Goal: Task Accomplishment & Management: Complete application form

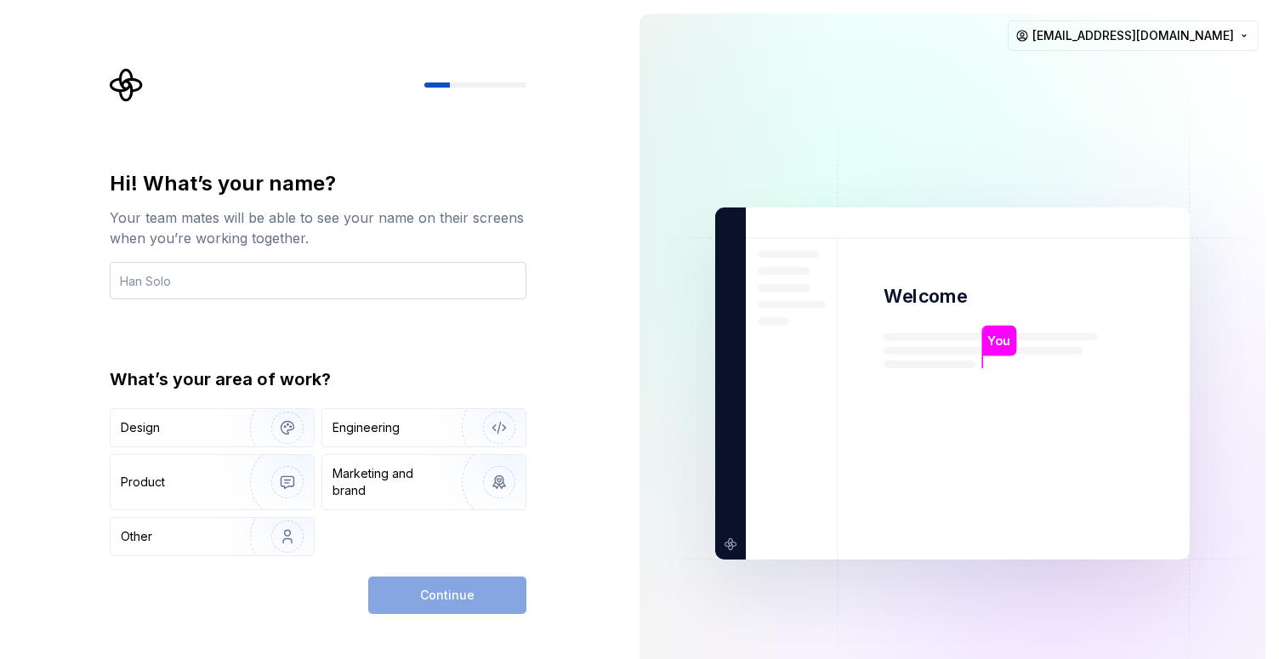
click at [434, 279] on input "text" at bounding box center [318, 280] width 417 height 37
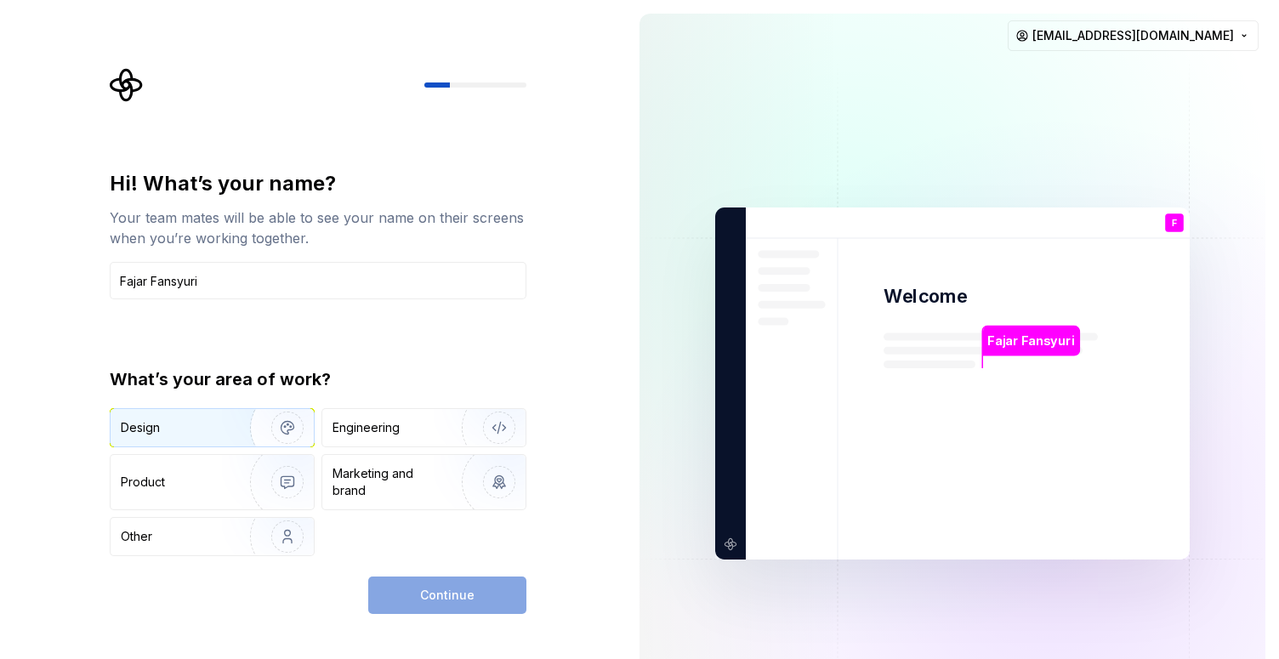
type input "Fajar Fansyuri"
click at [150, 445] on div "Design" at bounding box center [212, 427] width 203 height 37
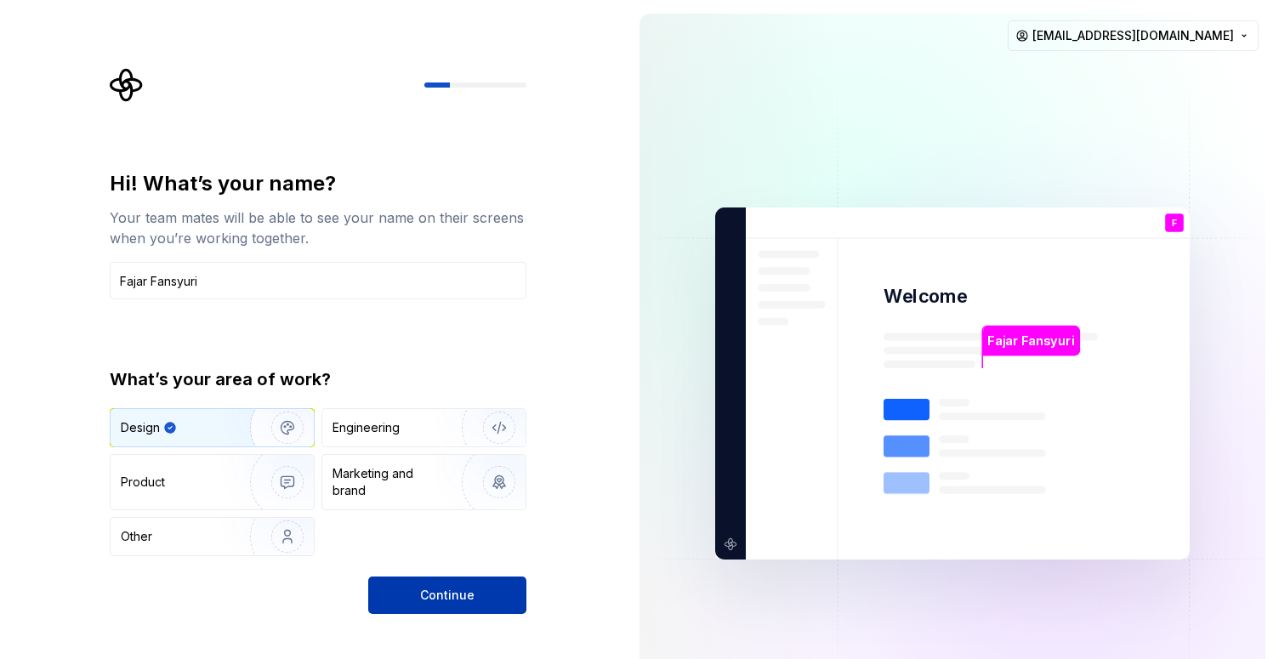
click at [451, 590] on span "Continue" at bounding box center [447, 595] width 54 height 17
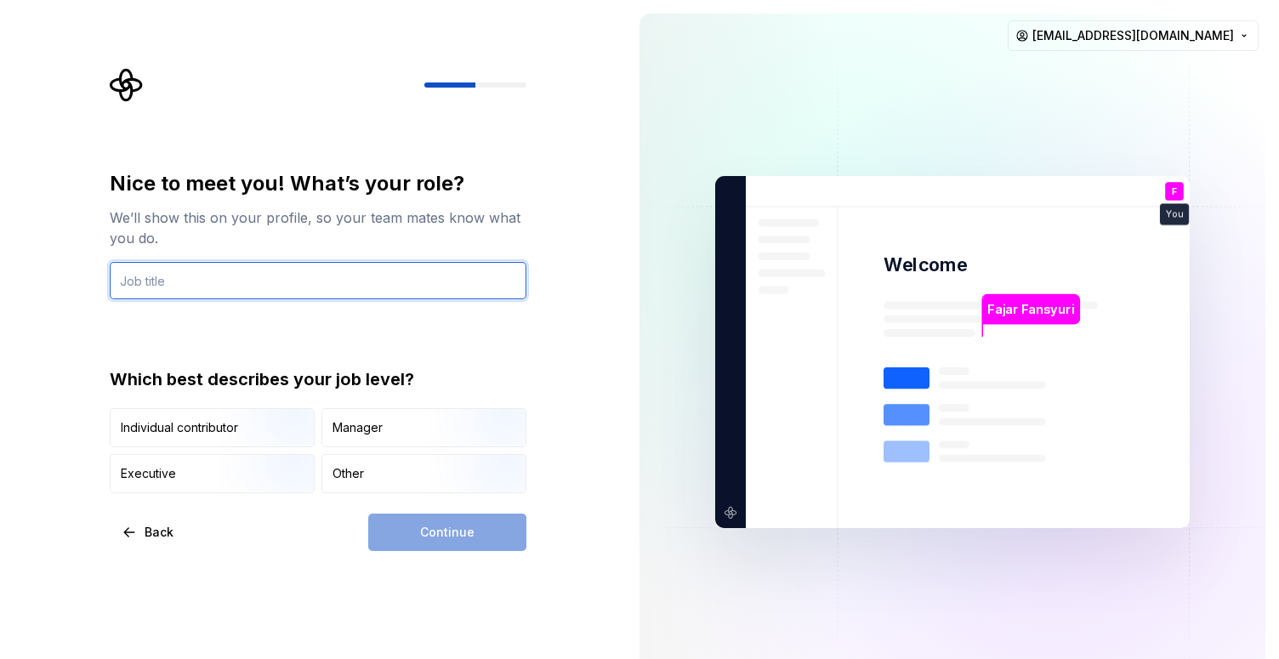
click at [396, 277] on input "text" at bounding box center [318, 280] width 417 height 37
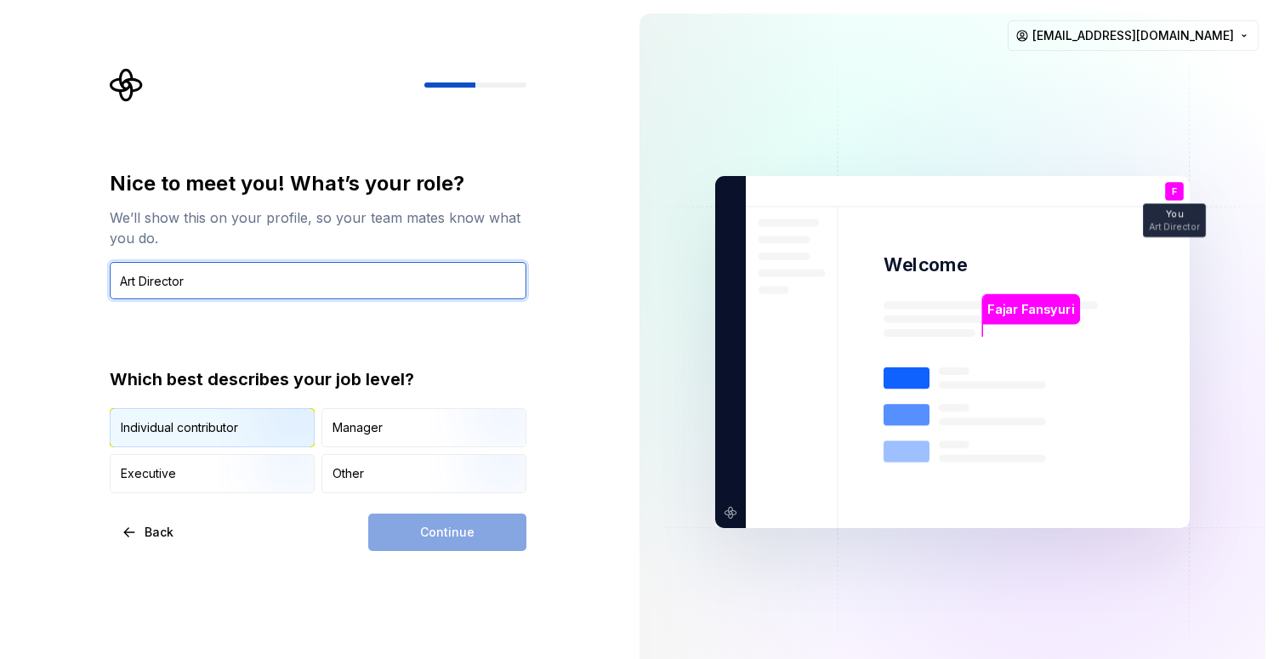
type input "Art Director"
click at [275, 428] on img "button" at bounding box center [272, 449] width 109 height 114
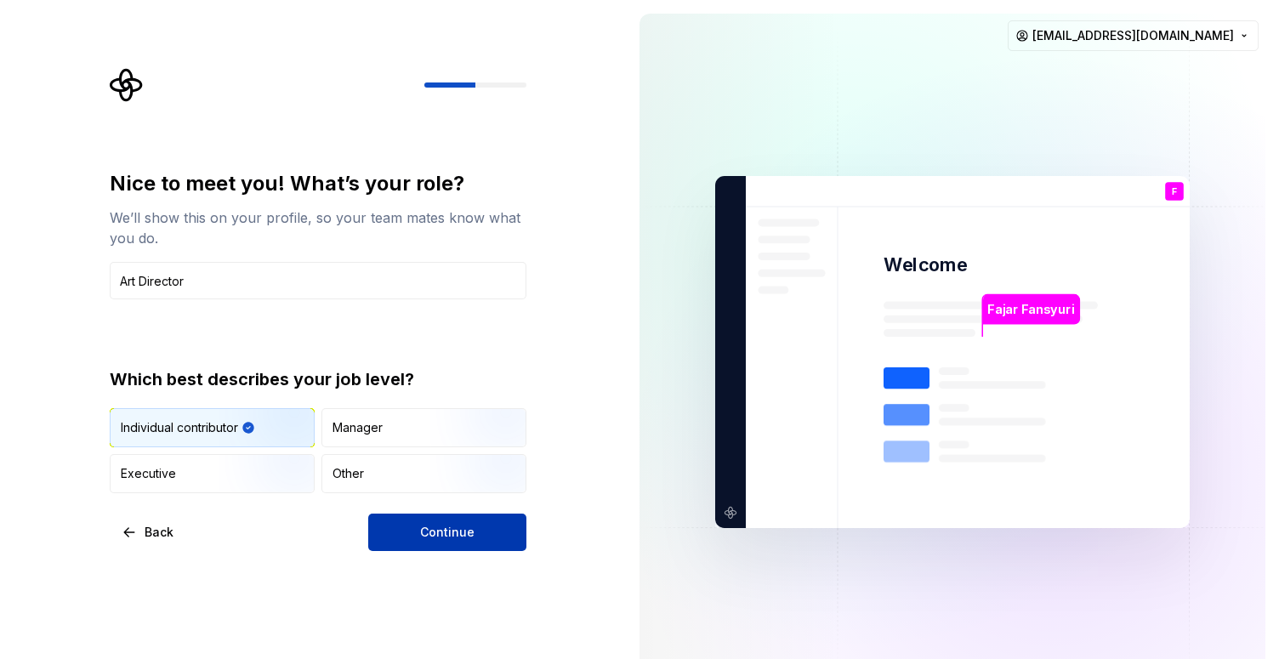
click at [435, 522] on button "Continue" at bounding box center [447, 531] width 158 height 37
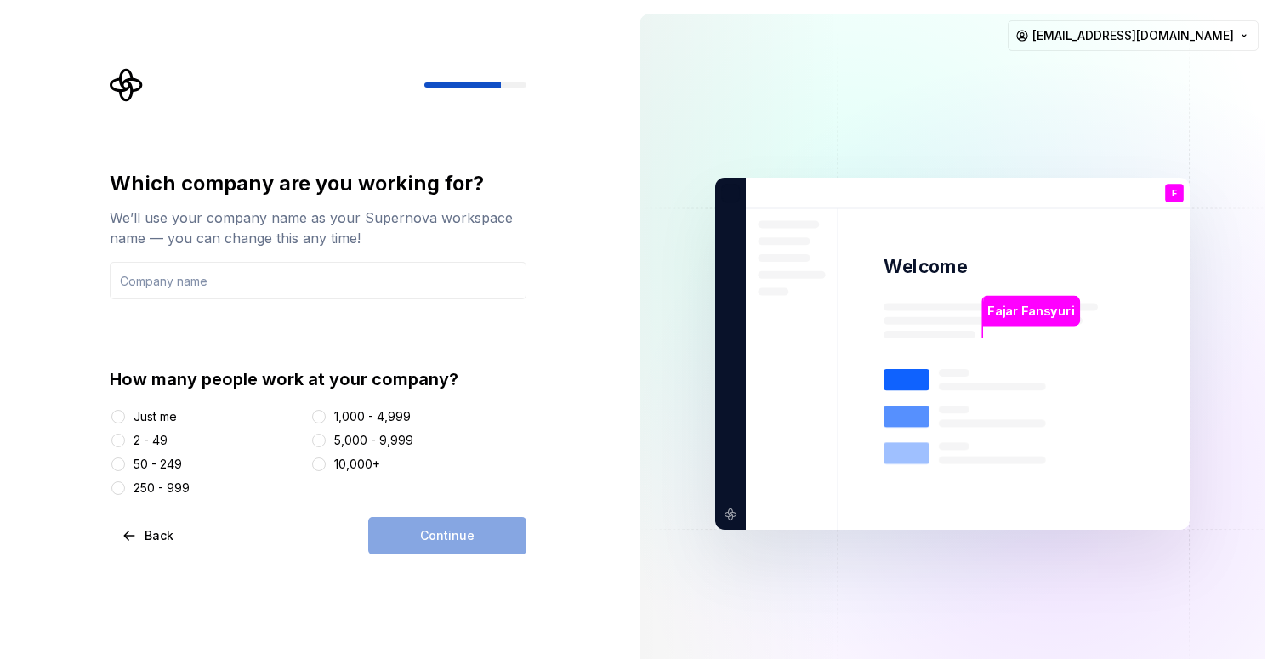
click at [148, 417] on div "Just me" at bounding box center [154, 416] width 43 height 17
click at [125, 417] on button "Just me" at bounding box center [118, 417] width 14 height 14
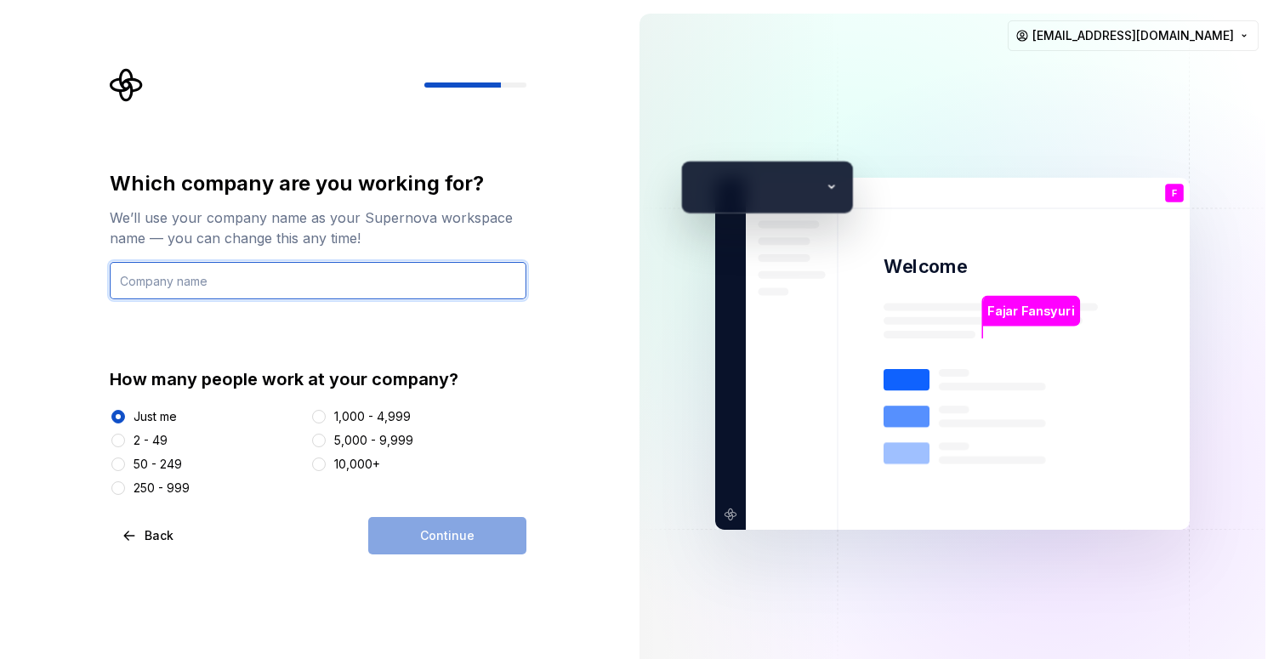
click at [325, 283] on input "text" at bounding box center [318, 280] width 417 height 37
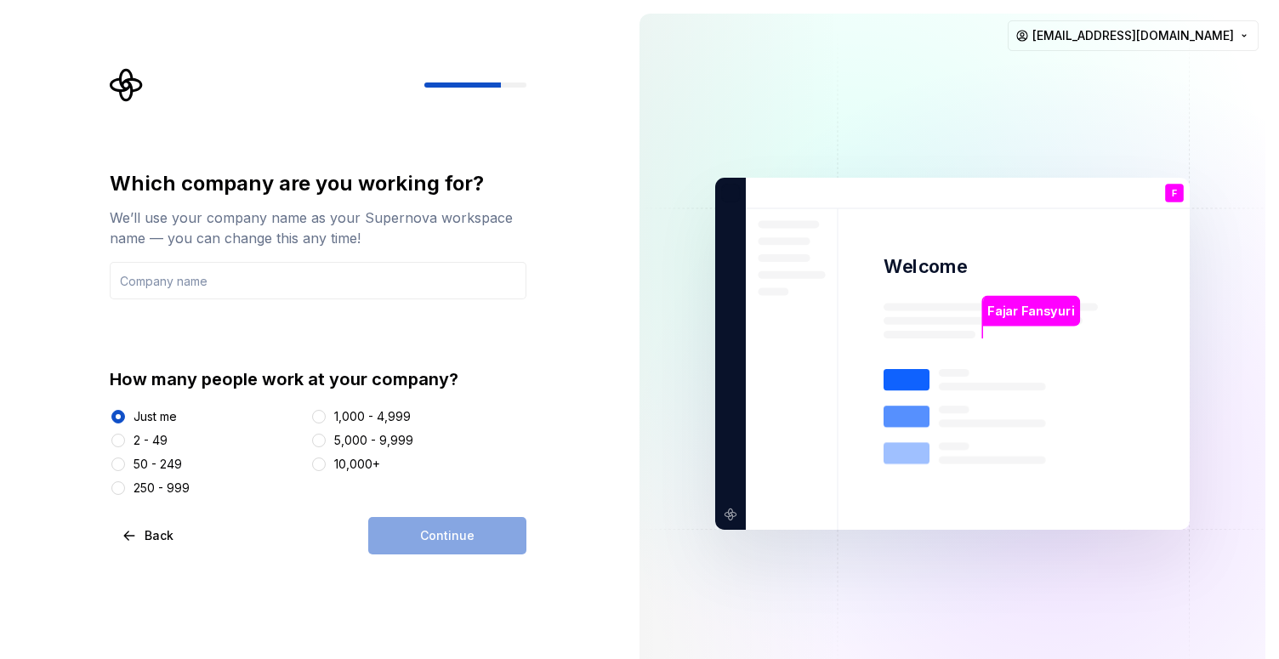
click at [562, 379] on div "Which company are you working for? We’ll use your company name as your Supernov…" at bounding box center [313, 353] width 626 height 707
click at [160, 439] on div "2 - 49" at bounding box center [150, 440] width 34 height 17
click at [125, 439] on button "2 - 49" at bounding box center [118, 441] width 14 height 14
click at [319, 269] on input "text" at bounding box center [318, 280] width 417 height 37
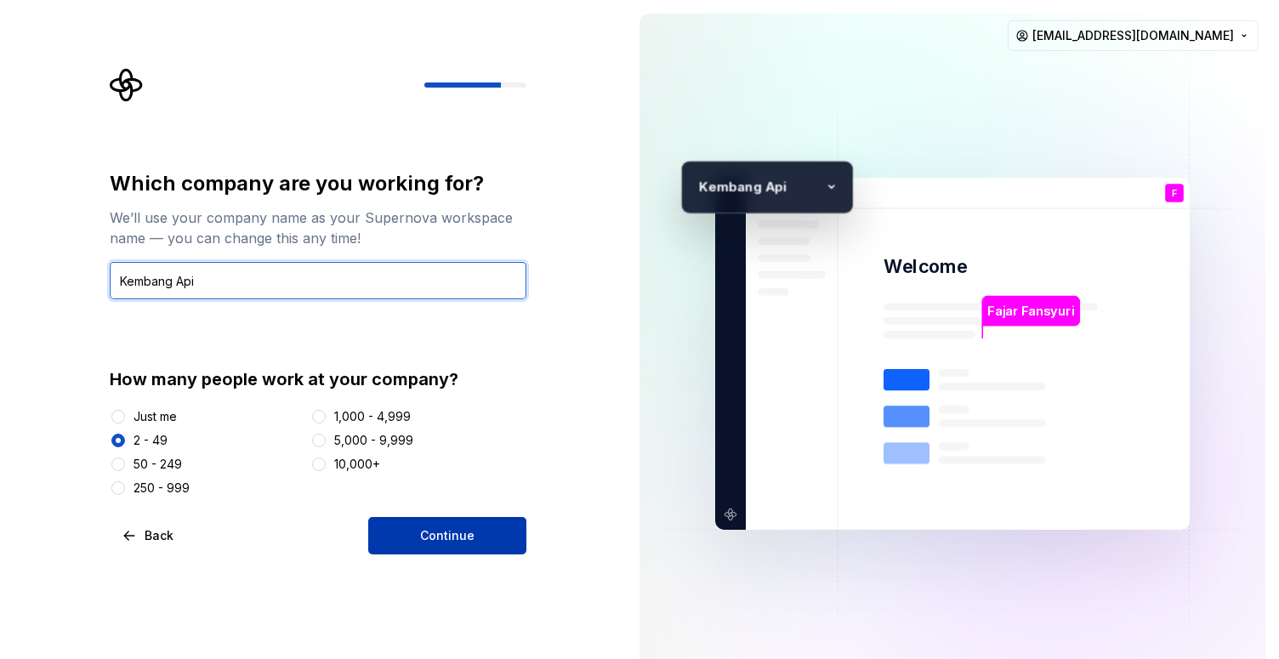
type input "Kembang Api"
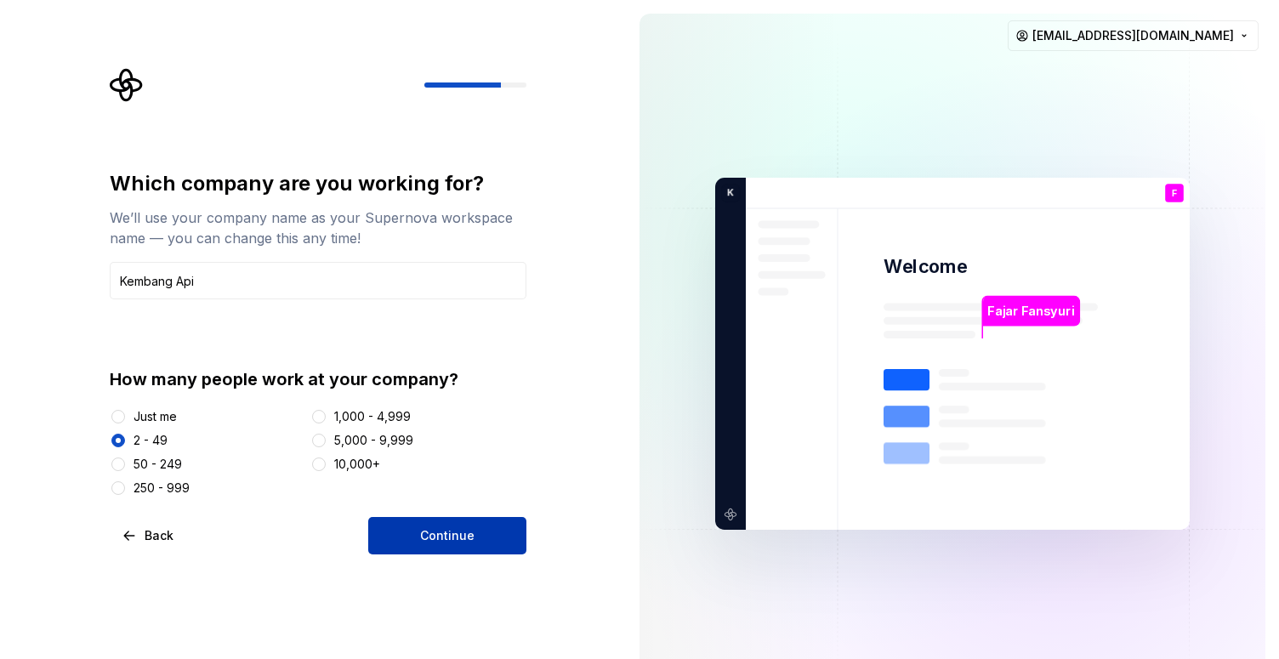
click at [440, 525] on button "Continue" at bounding box center [447, 535] width 158 height 37
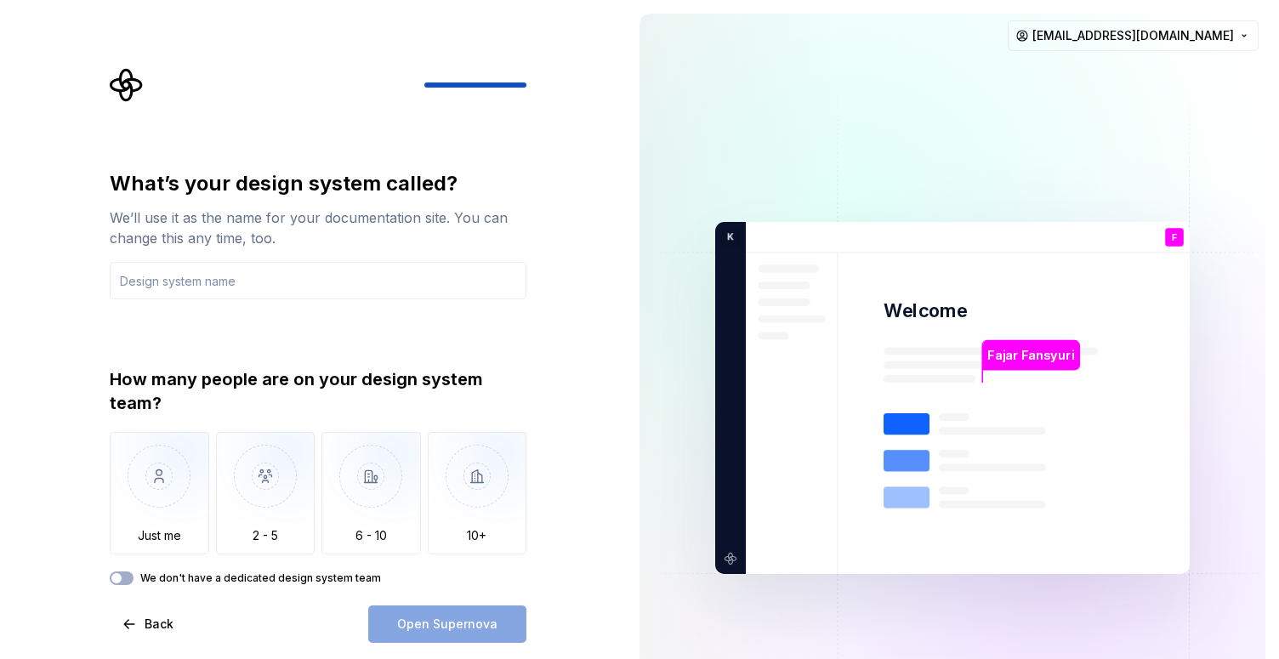
click at [137, 582] on div "We don't have a dedicated design system team" at bounding box center [318, 578] width 417 height 14
click at [133, 576] on div "We don't have a dedicated design system team" at bounding box center [318, 578] width 417 height 14
click at [126, 576] on button "We don't have a dedicated design system team" at bounding box center [122, 578] width 24 height 14
click at [126, 576] on span "button" at bounding box center [127, 578] width 10 height 10
click at [284, 274] on input "text" at bounding box center [318, 280] width 417 height 37
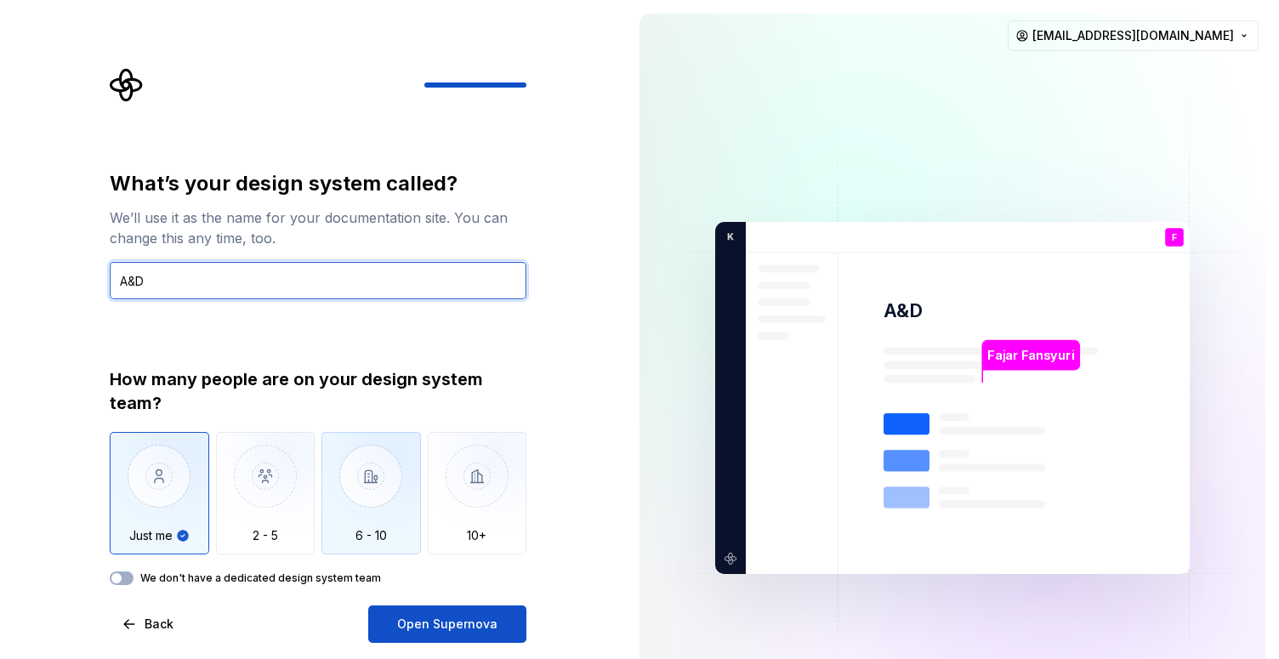
type input "A&D"
click at [394, 522] on img "button" at bounding box center [370, 489] width 99 height 114
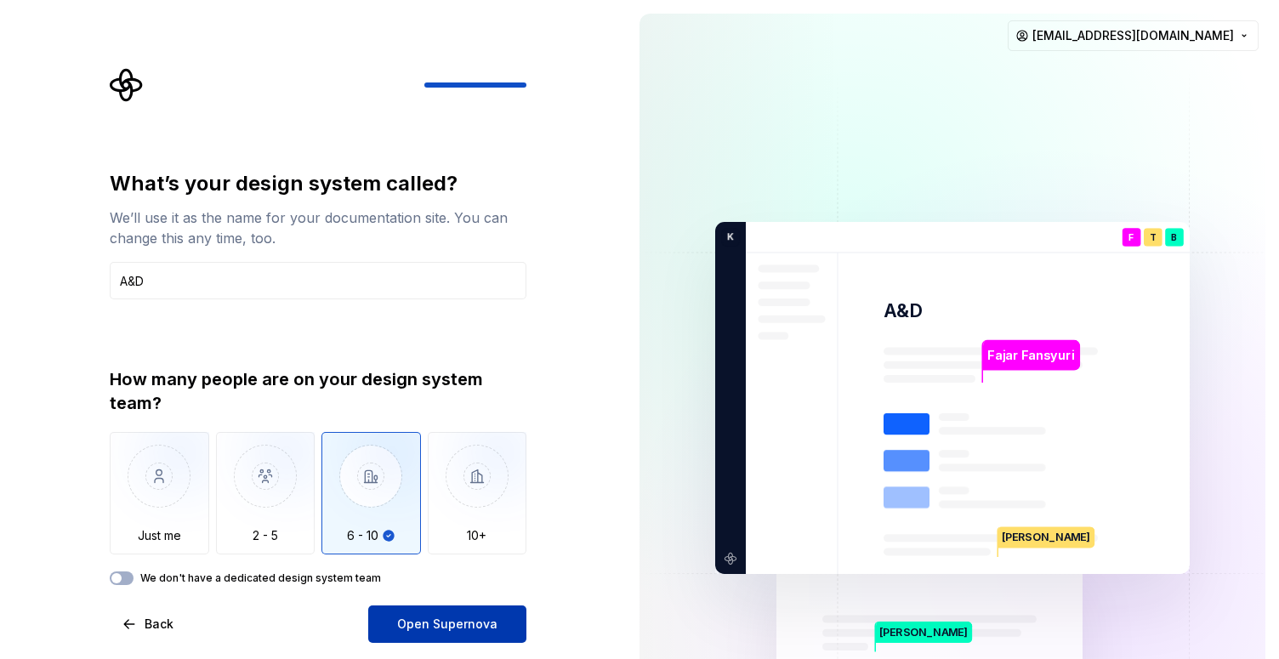
click at [481, 620] on span "Open Supernova" at bounding box center [447, 623] width 100 height 17
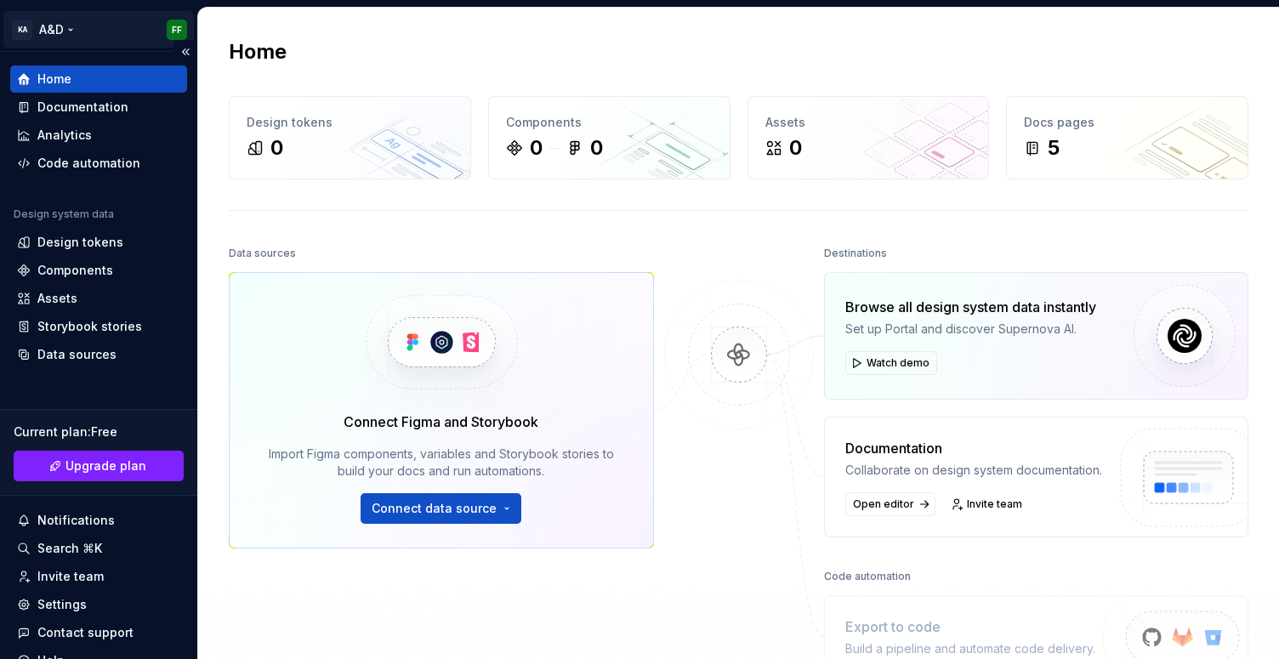
click at [59, 26] on html "KA A&D FF Home Documentation Analytics Code automation Design system data Desig…" at bounding box center [639, 329] width 1279 height 659
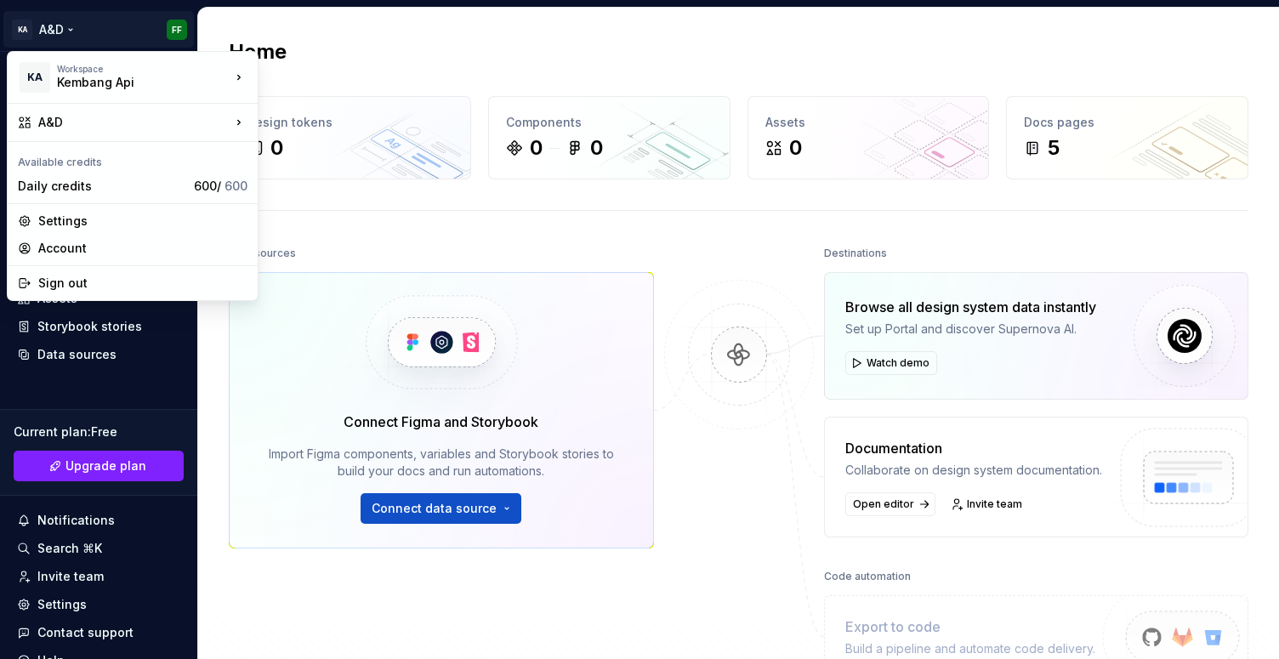
click at [67, 27] on html "KA A&D FF Home Documentation Analytics Code automation Design system data Desig…" at bounding box center [639, 329] width 1279 height 659
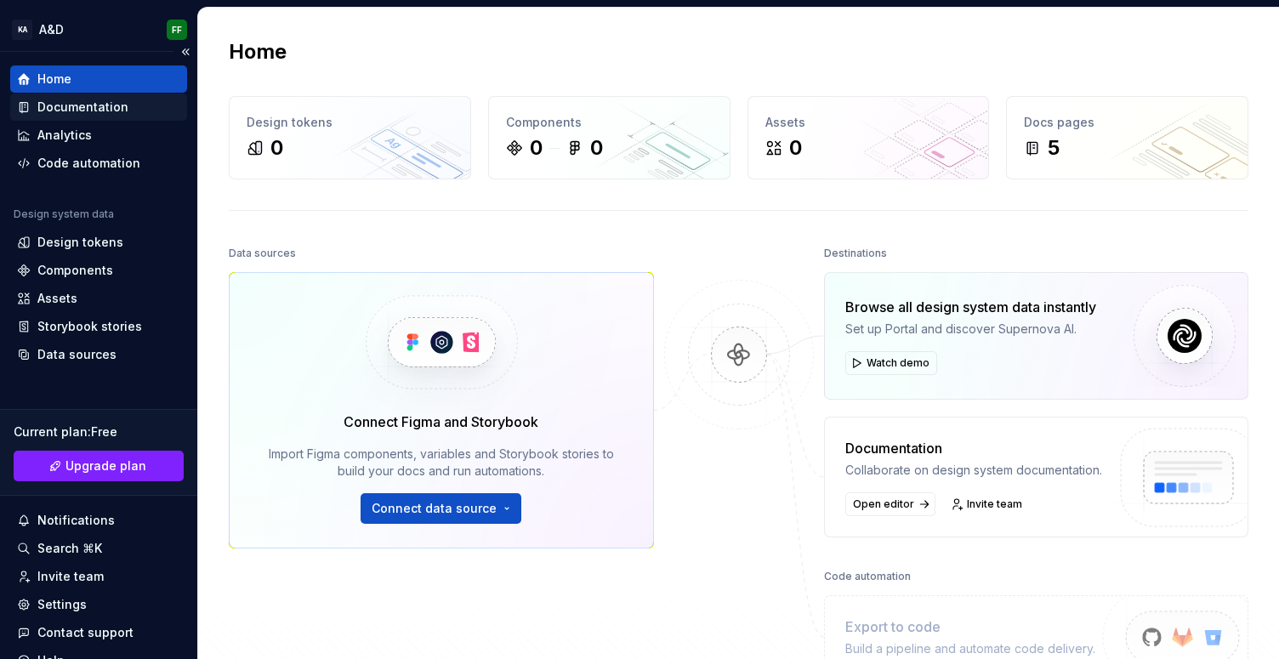
click at [90, 110] on div "Documentation" at bounding box center [82, 107] width 91 height 17
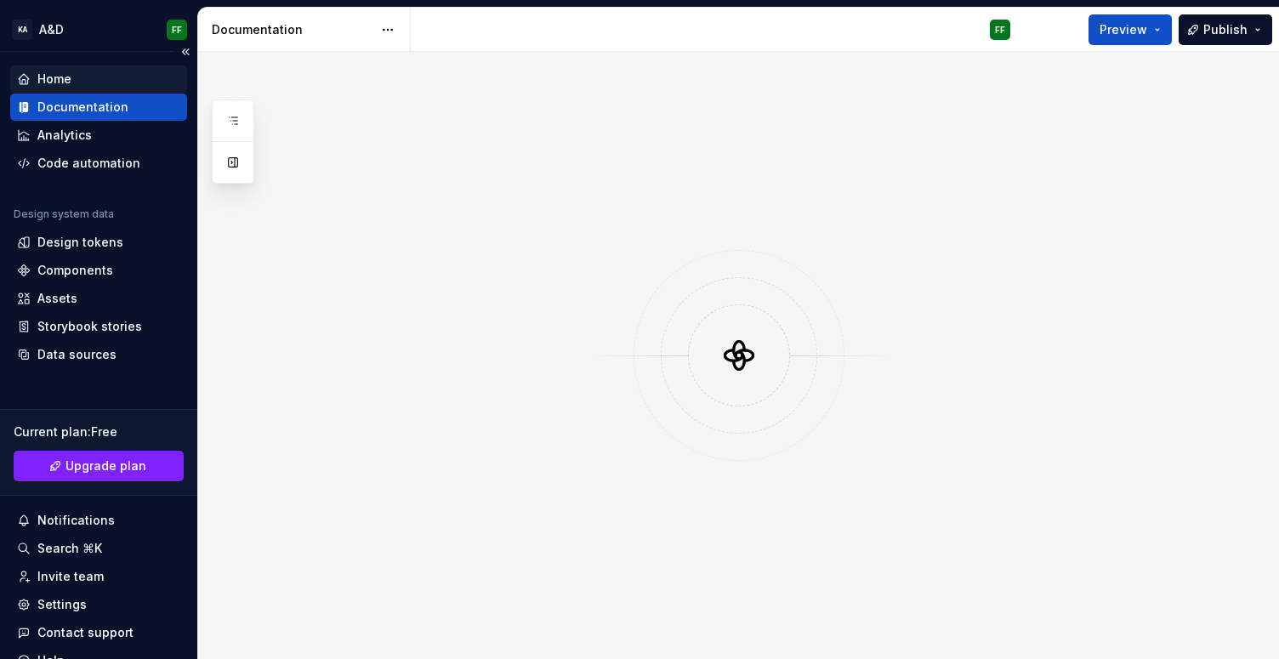
click at [49, 71] on div "Home" at bounding box center [54, 79] width 34 height 17
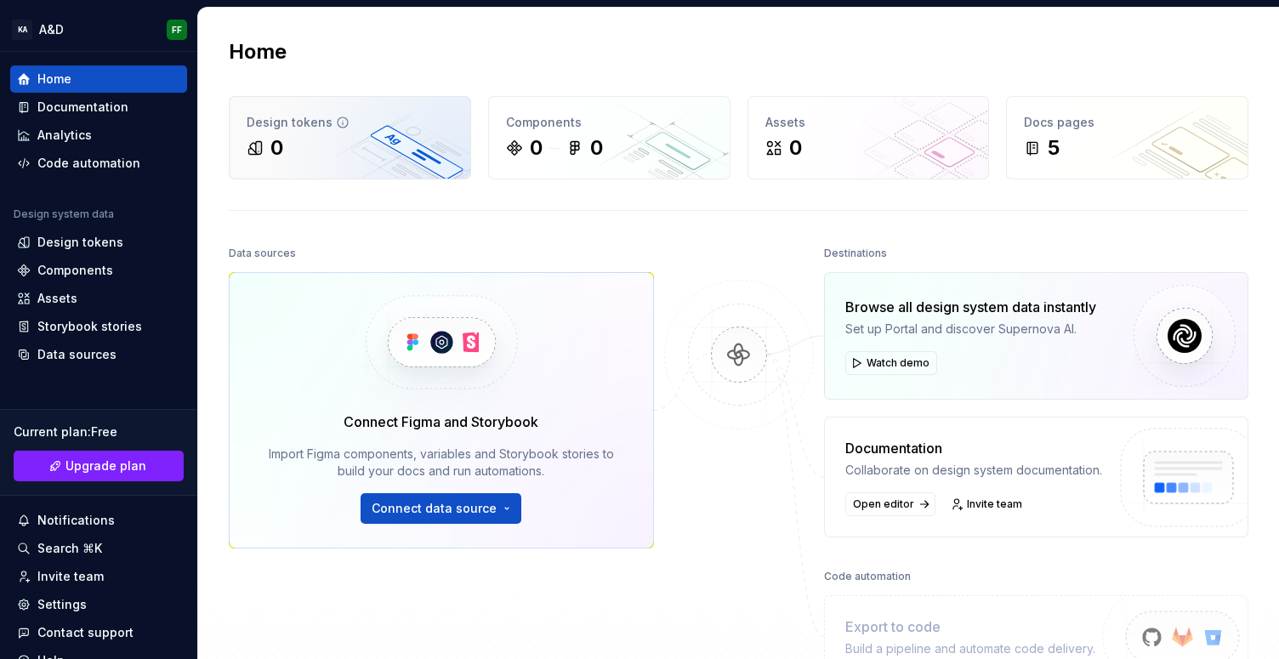
click at [371, 137] on div "0" at bounding box center [350, 147] width 207 height 27
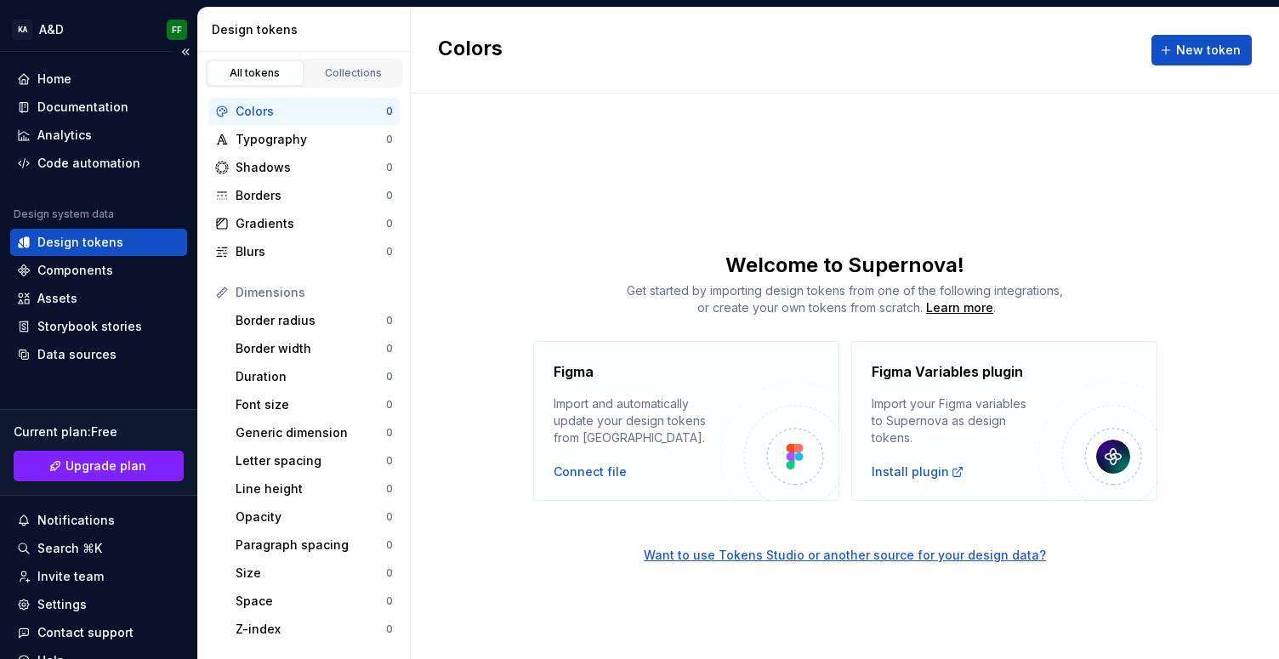
scroll to position [74, 0]
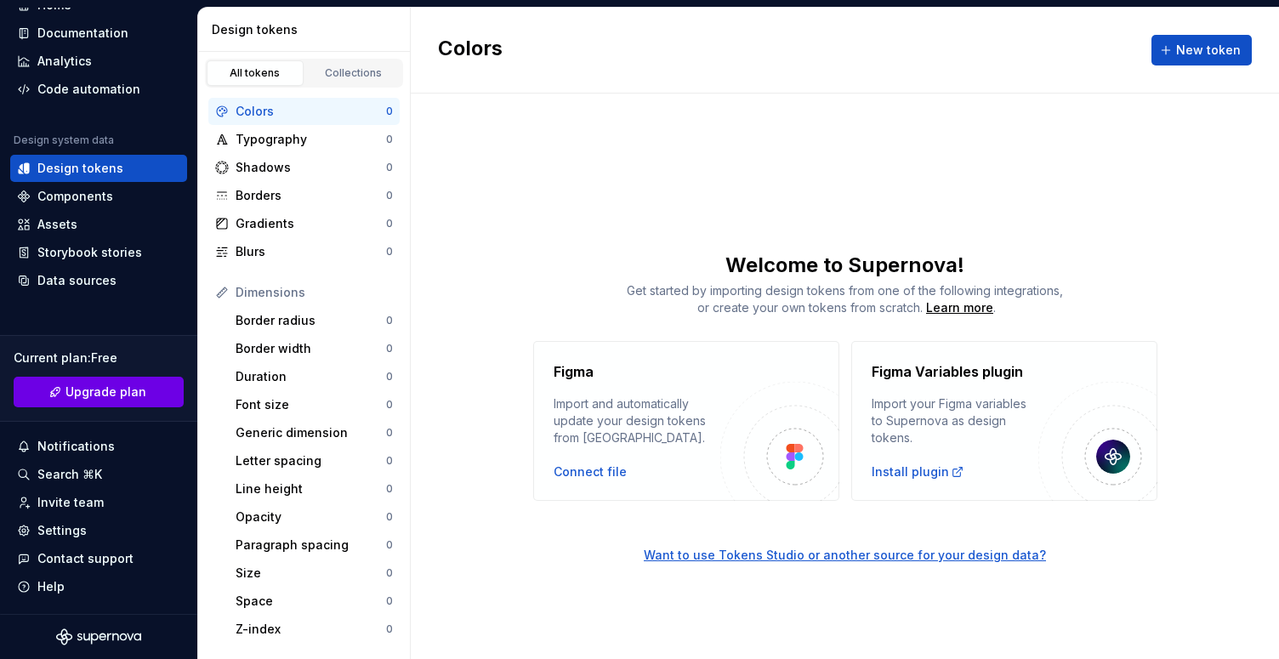
click at [125, 385] on span "Upgrade plan" at bounding box center [105, 391] width 81 height 17
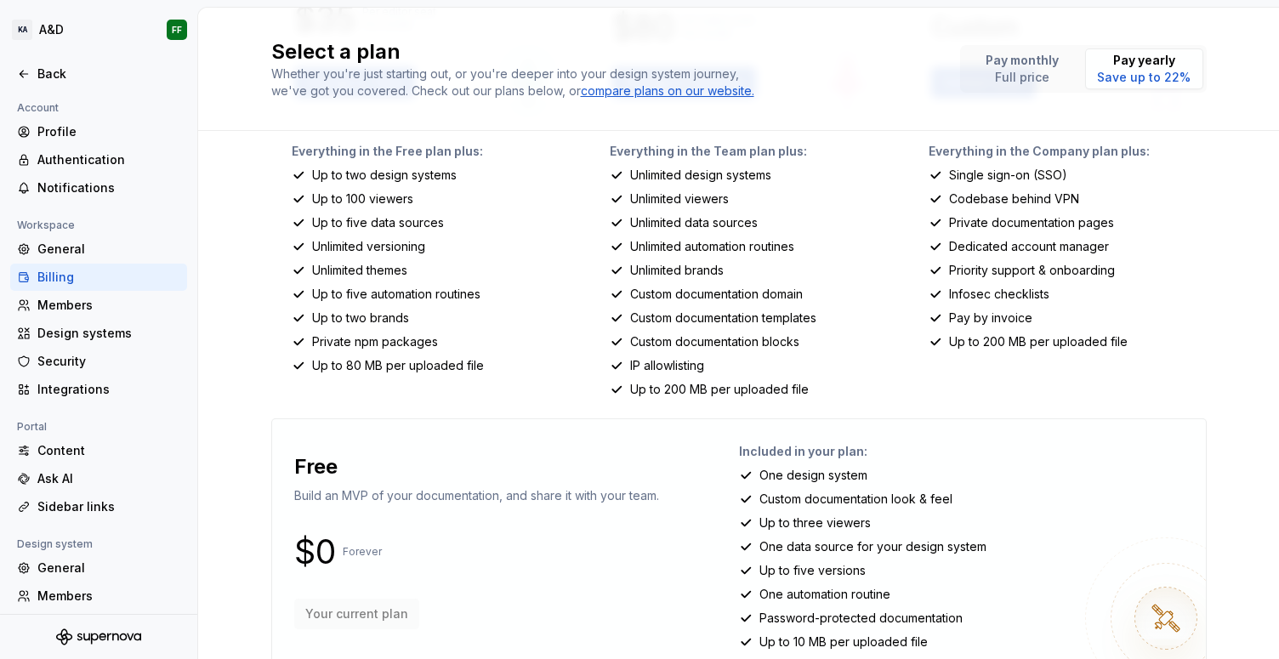
scroll to position [307, 0]
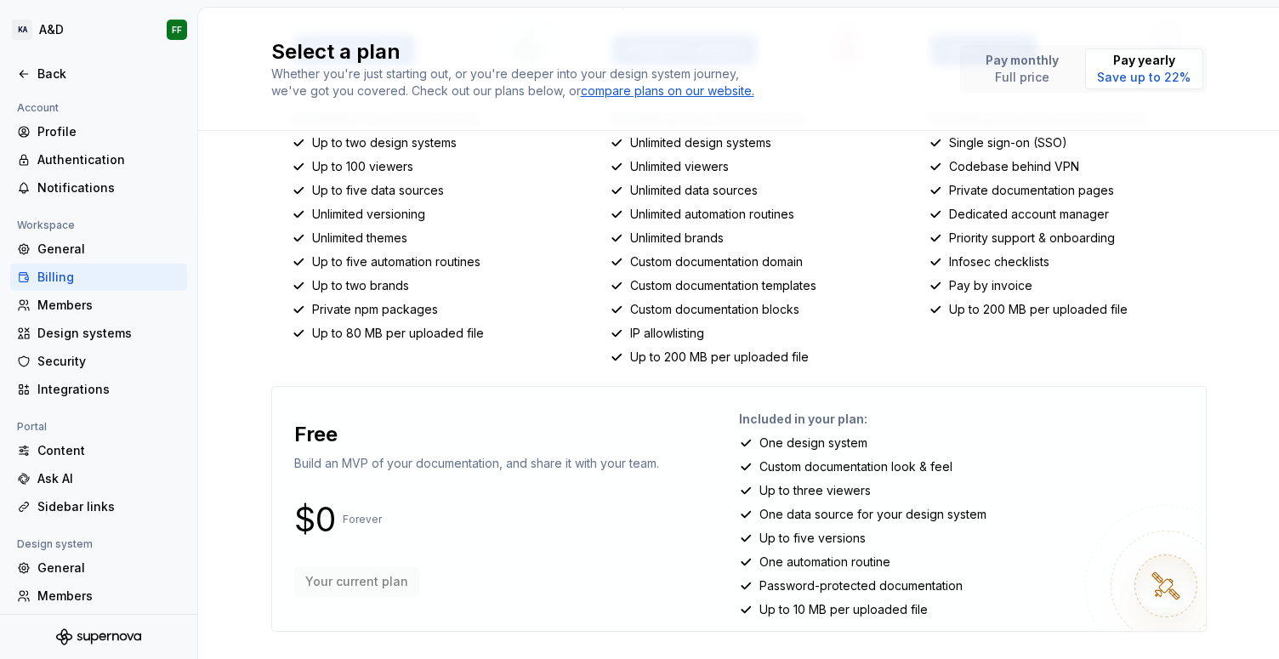
click at [629, 468] on p "Build an MVP of your documentation, and share it with your team." at bounding box center [476, 463] width 365 height 17
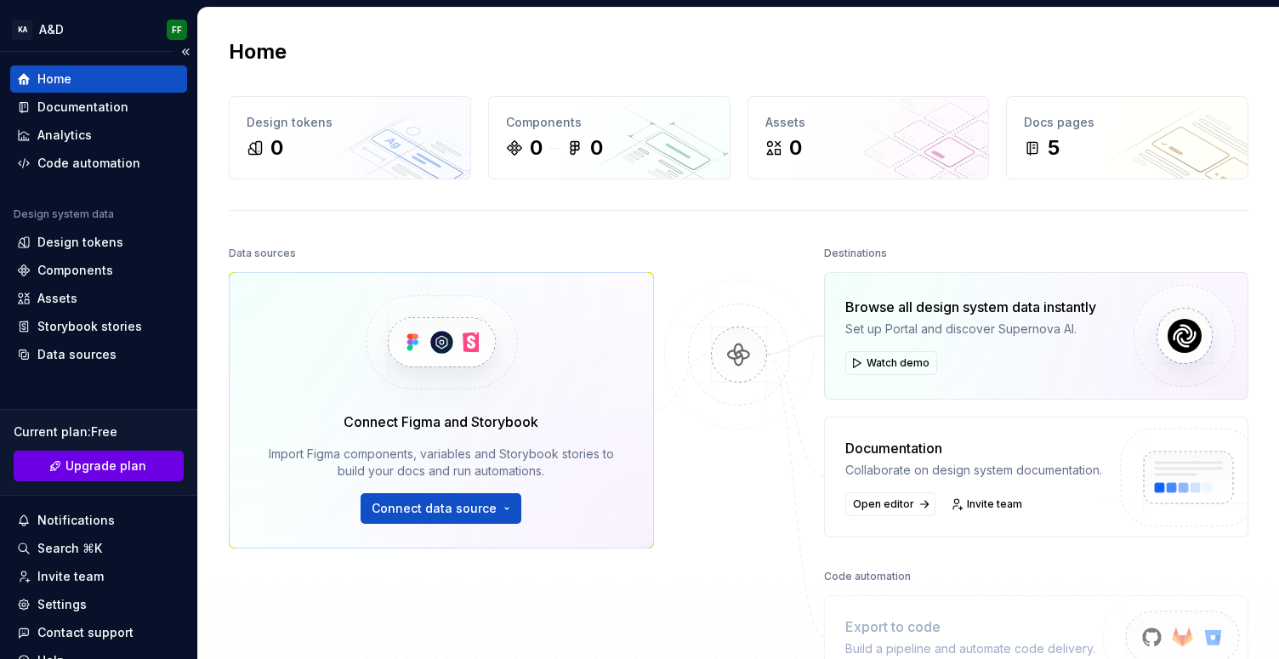
scroll to position [74, 0]
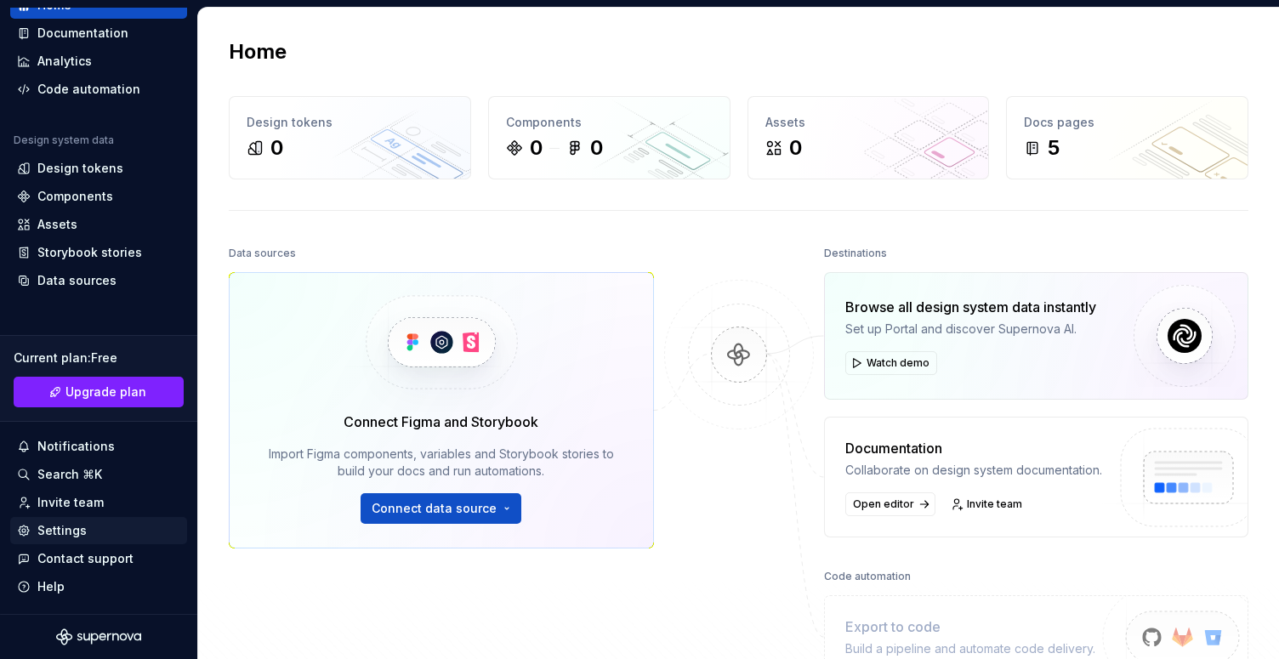
click at [91, 537] on div "Settings" at bounding box center [98, 530] width 163 height 17
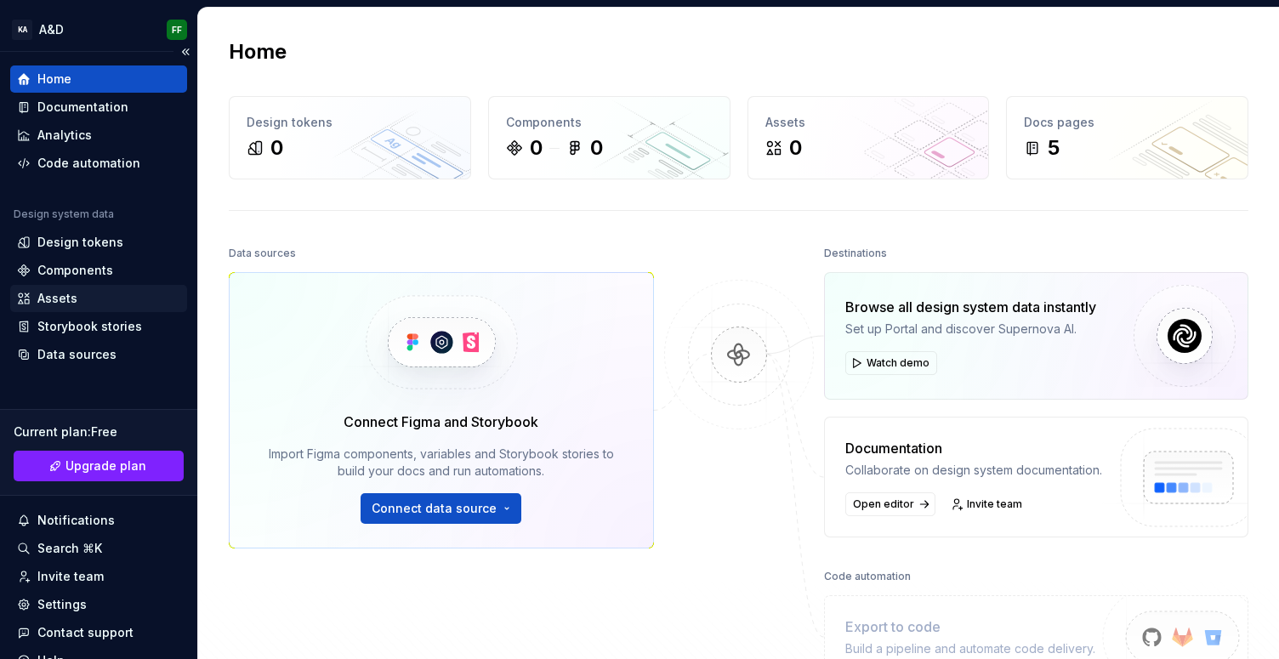
click at [76, 293] on div "Assets" at bounding box center [98, 298] width 163 height 17
